Goal: Task Accomplishment & Management: Use online tool/utility

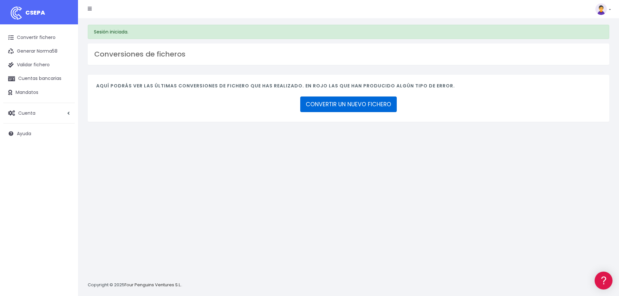
click at [364, 105] on link "CONVERTIR UN NUEVO FICHERO" at bounding box center [348, 105] width 97 height 16
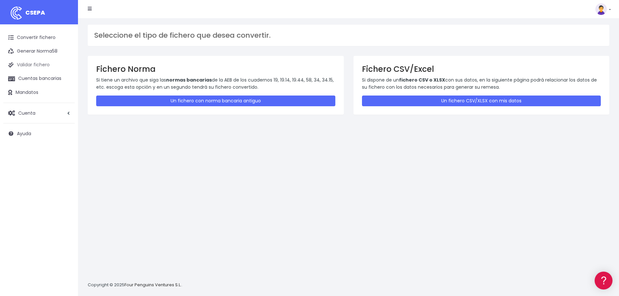
click at [52, 65] on link "Validar fichero" at bounding box center [39, 65] width 72 height 14
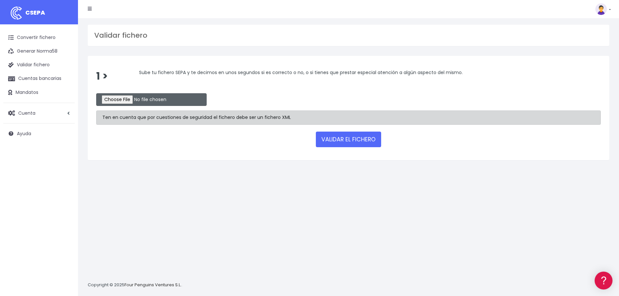
click at [132, 99] on input "file" at bounding box center [151, 99] width 111 height 13
type input "C:\fakepath\ER_20250815_014254_0001001_2.xml"
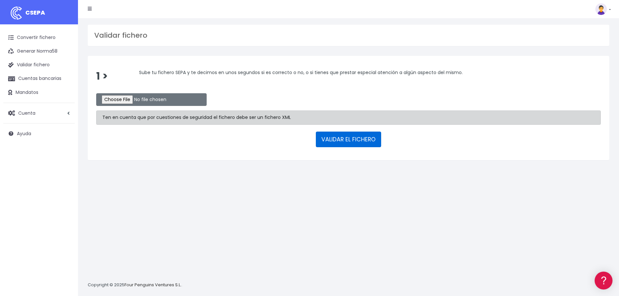
click at [345, 140] on button "VALIDAR EL FICHERO" at bounding box center [348, 140] width 65 height 16
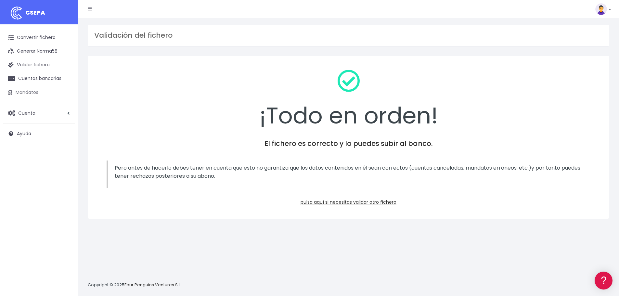
click at [36, 93] on link "Mandatos" at bounding box center [39, 93] width 72 height 14
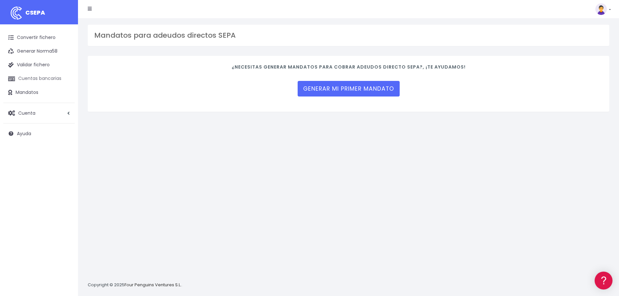
click at [37, 79] on link "Cuentas bancarias" at bounding box center [39, 79] width 72 height 14
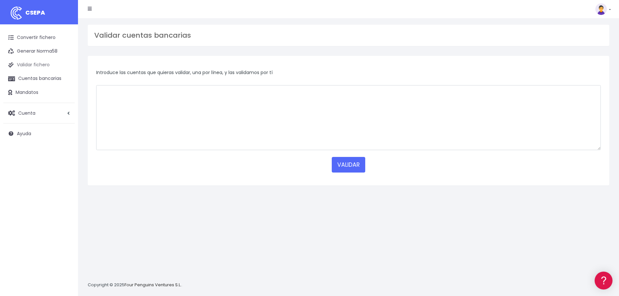
click at [43, 66] on link "Validar fichero" at bounding box center [39, 65] width 72 height 14
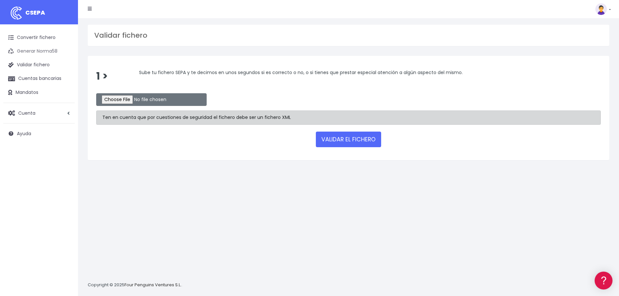
click at [46, 51] on link "Generar Norma58" at bounding box center [39, 52] width 72 height 14
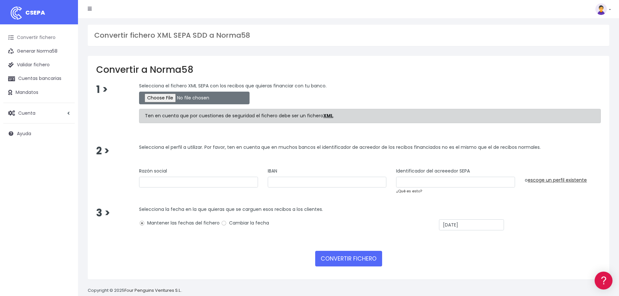
click at [36, 34] on link "Convertir fichero" at bounding box center [39, 38] width 72 height 14
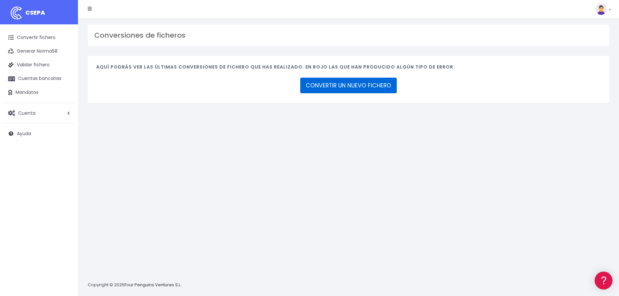
click at [349, 87] on link "CONVERTIR UN NUEVO FICHERO" at bounding box center [348, 86] width 97 height 16
